Goal: Information Seeking & Learning: Learn about a topic

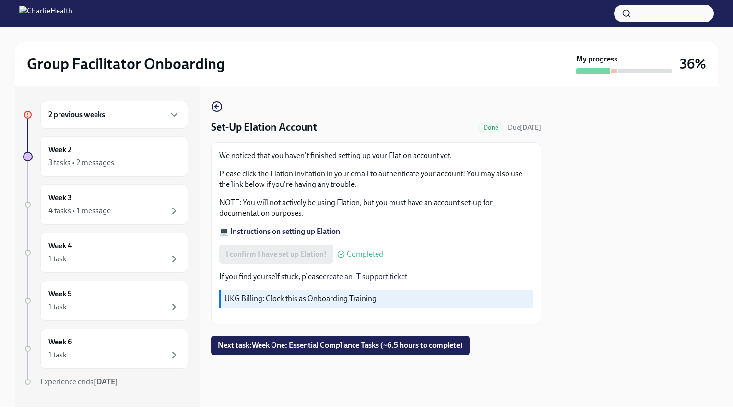
click at [615, 71] on div at bounding box center [614, 71] width 7 height 4
click at [154, 214] on div "4 tasks • 1 message" at bounding box center [113, 211] width 131 height 12
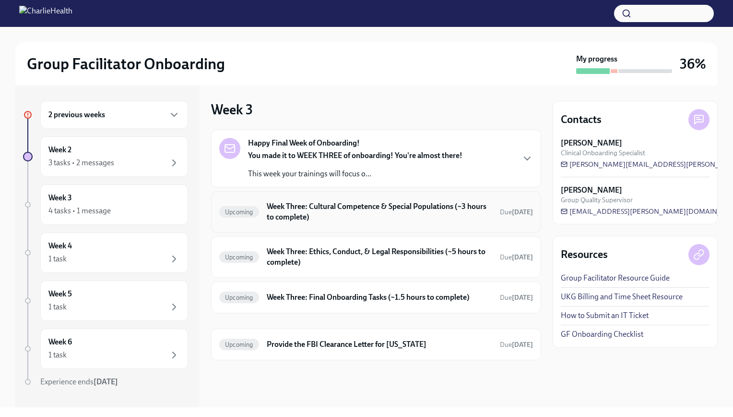
click at [380, 217] on h6 "Week Three: Cultural Competence & Special Populations (~3 hours to complete)" at bounding box center [380, 211] width 226 height 21
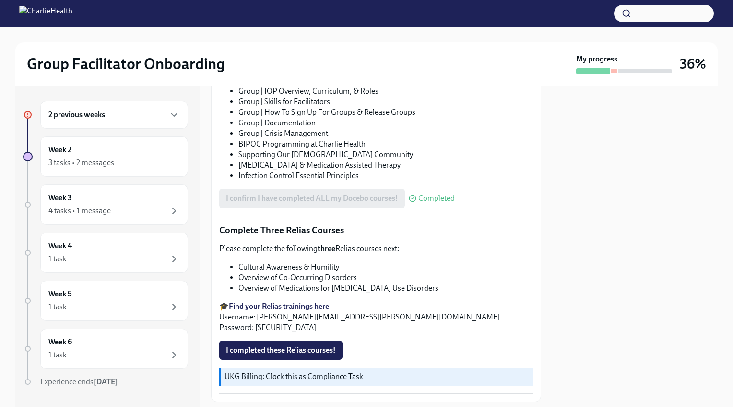
scroll to position [687, 0]
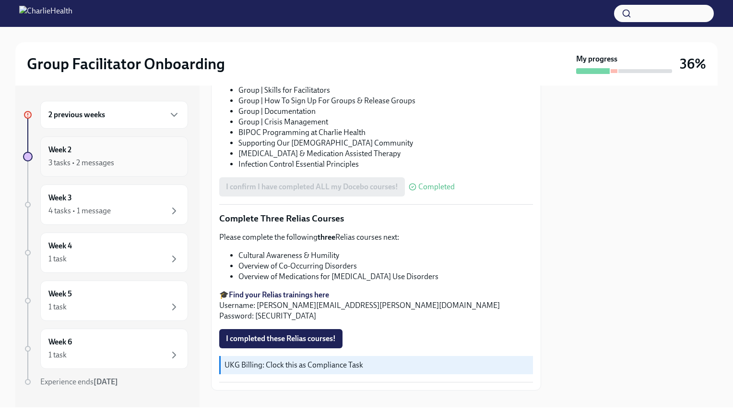
click at [151, 168] on div "Week 2 3 tasks • 2 messages" at bounding box center [114, 156] width 148 height 40
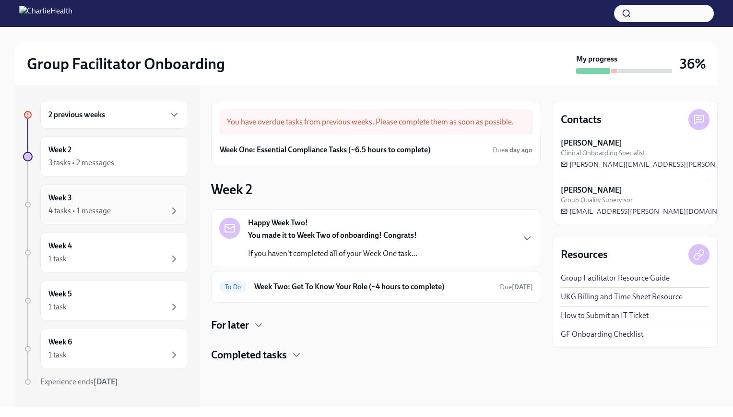
click at [152, 197] on div "Week 3 4 tasks • 1 message" at bounding box center [113, 204] width 131 height 24
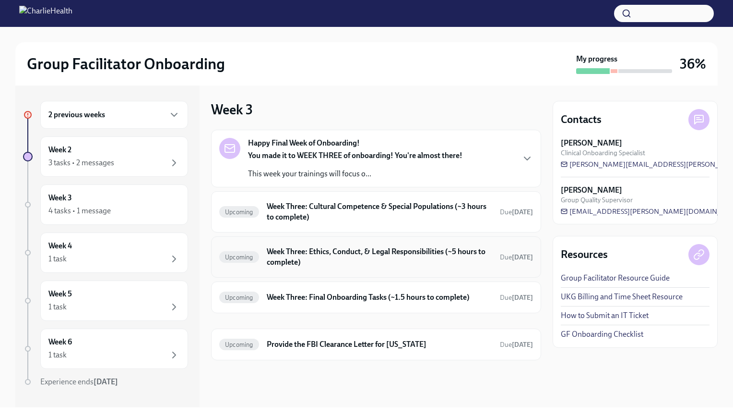
click at [331, 264] on h6 "Week Three: Ethics, Conduct, & Legal Responsibilities (~5 hours to complete)" at bounding box center [380, 256] width 226 height 21
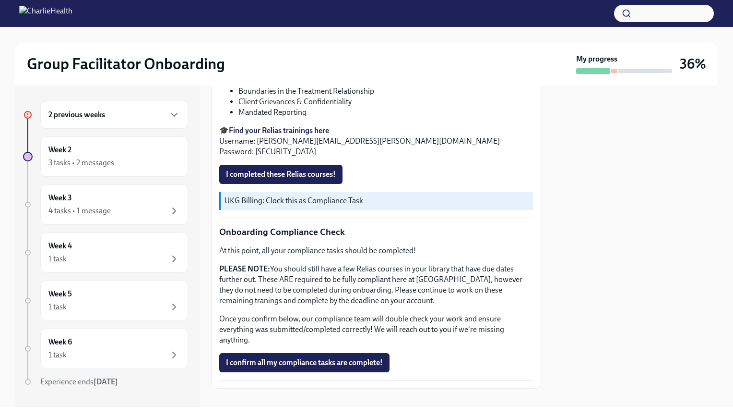
scroll to position [466, 0]
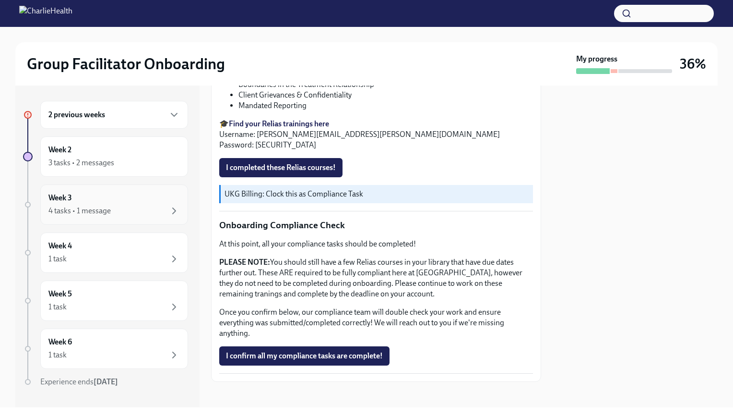
click at [140, 201] on div "Week 3 4 tasks • 1 message" at bounding box center [113, 204] width 131 height 24
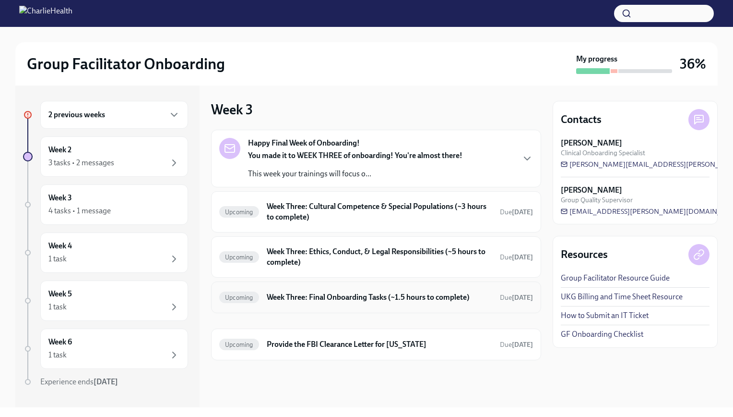
click at [342, 292] on h6 "Week Three: Final Onboarding Tasks (~1.5 hours to complete)" at bounding box center [380, 297] width 226 height 11
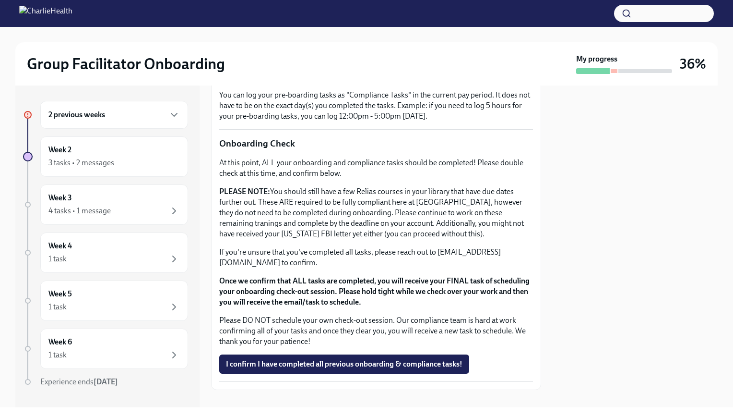
scroll to position [742, 0]
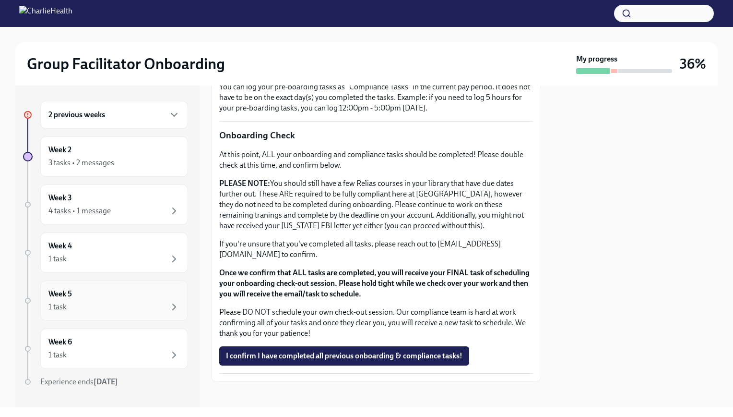
click at [131, 297] on div "Week 5 1 task" at bounding box center [113, 300] width 131 height 24
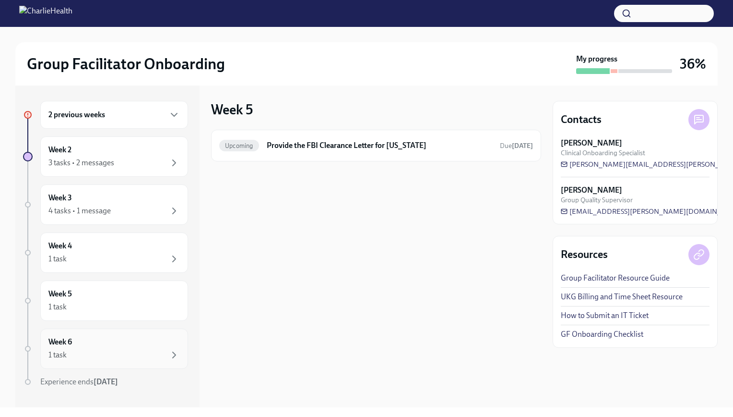
click at [146, 350] on div "1 task" at bounding box center [113, 355] width 131 height 12
click at [283, 325] on div "Week 6 Upcoming Provide the FBI Clearance Letter for [US_STATE] Due [DATE]" at bounding box center [376, 246] width 330 height 322
